Goal: Task Accomplishment & Management: Use online tool/utility

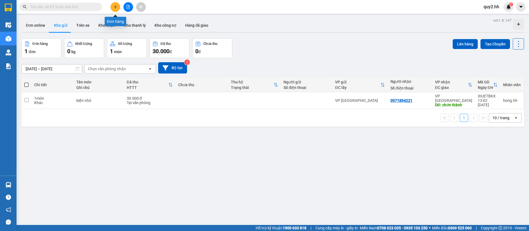
click at [115, 2] on button at bounding box center [115, 7] width 10 height 10
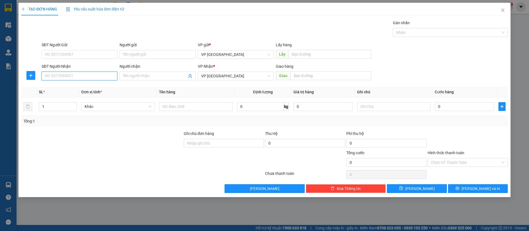
click at [103, 73] on input "SĐT Người Nhận" at bounding box center [80, 76] width 76 height 9
click at [103, 74] on input "SĐT Người Nhận" at bounding box center [80, 76] width 76 height 9
type input "0964303333"
click at [70, 84] on div "0964303333 - [GEOGRAPHIC_DATA]" at bounding box center [79, 87] width 69 height 6
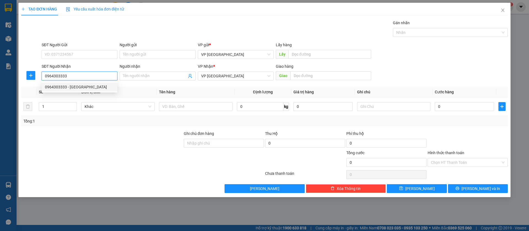
type input "[GEOGRAPHIC_DATA]"
type input "Bãi"
type input "50.000"
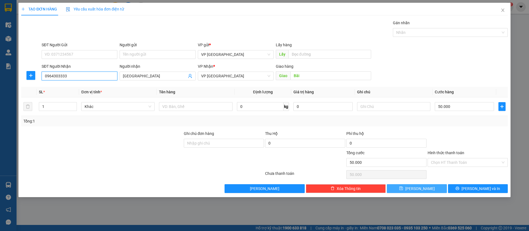
type input "0964303333"
click at [418, 186] on span "[PERSON_NAME]" at bounding box center [419, 189] width 29 height 6
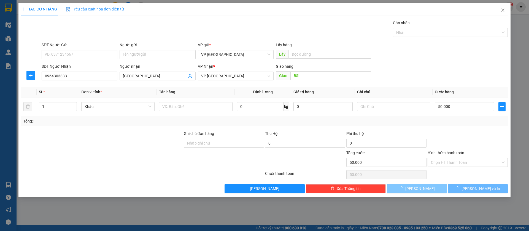
type input "0"
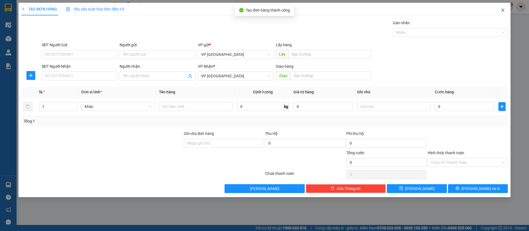
click at [506, 7] on span "Close" at bounding box center [502, 10] width 15 height 15
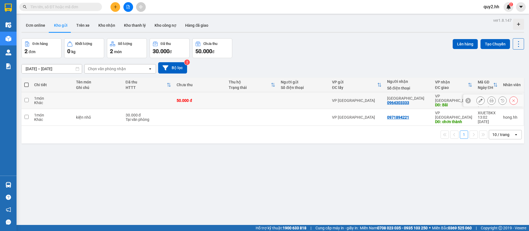
click at [27, 98] on input "checkbox" at bounding box center [27, 100] width 4 height 4
checkbox input "true"
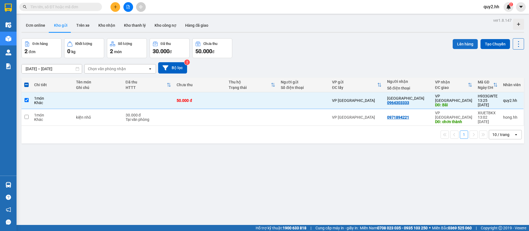
click at [464, 43] on button "Lên hàng" at bounding box center [464, 44] width 25 height 10
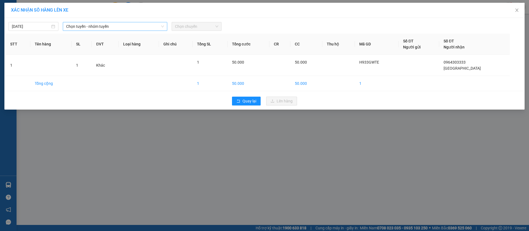
click at [89, 25] on span "Chọn tuyến - nhóm tuyến" at bounding box center [115, 26] width 98 height 8
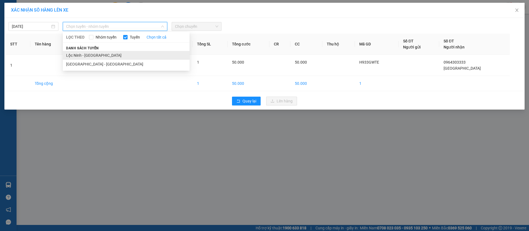
click at [89, 53] on li "Lộc Ninh - [GEOGRAPHIC_DATA]" at bounding box center [126, 55] width 127 height 9
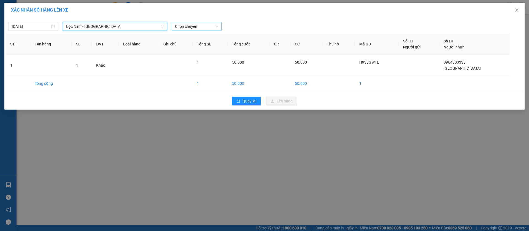
click at [187, 26] on span "Chọn chuyến" at bounding box center [196, 26] width 43 height 8
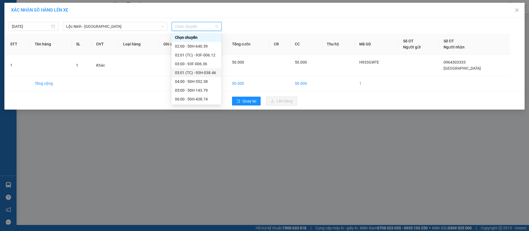
scroll to position [83, 0]
click at [196, 76] on div "13:00 - 93F-006.12" at bounding box center [196, 78] width 43 height 6
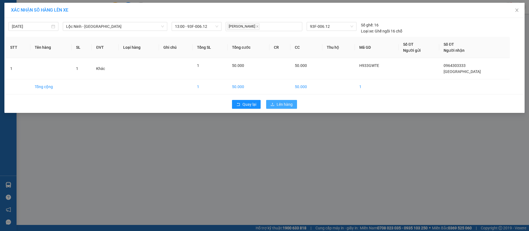
click at [282, 106] on span "Lên hàng" at bounding box center [284, 104] width 16 height 6
